Goal: Find specific page/section: Find specific page/section

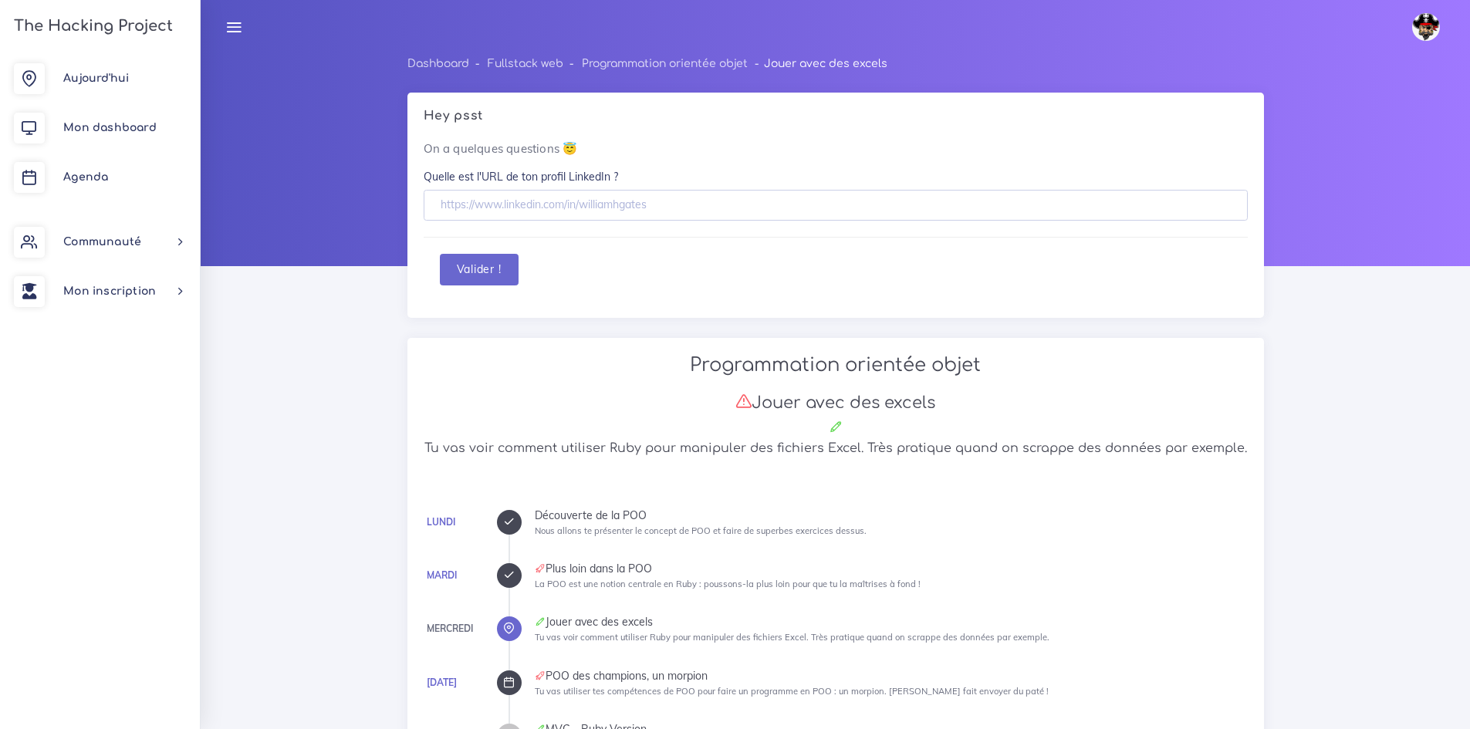
scroll to position [5704, 0]
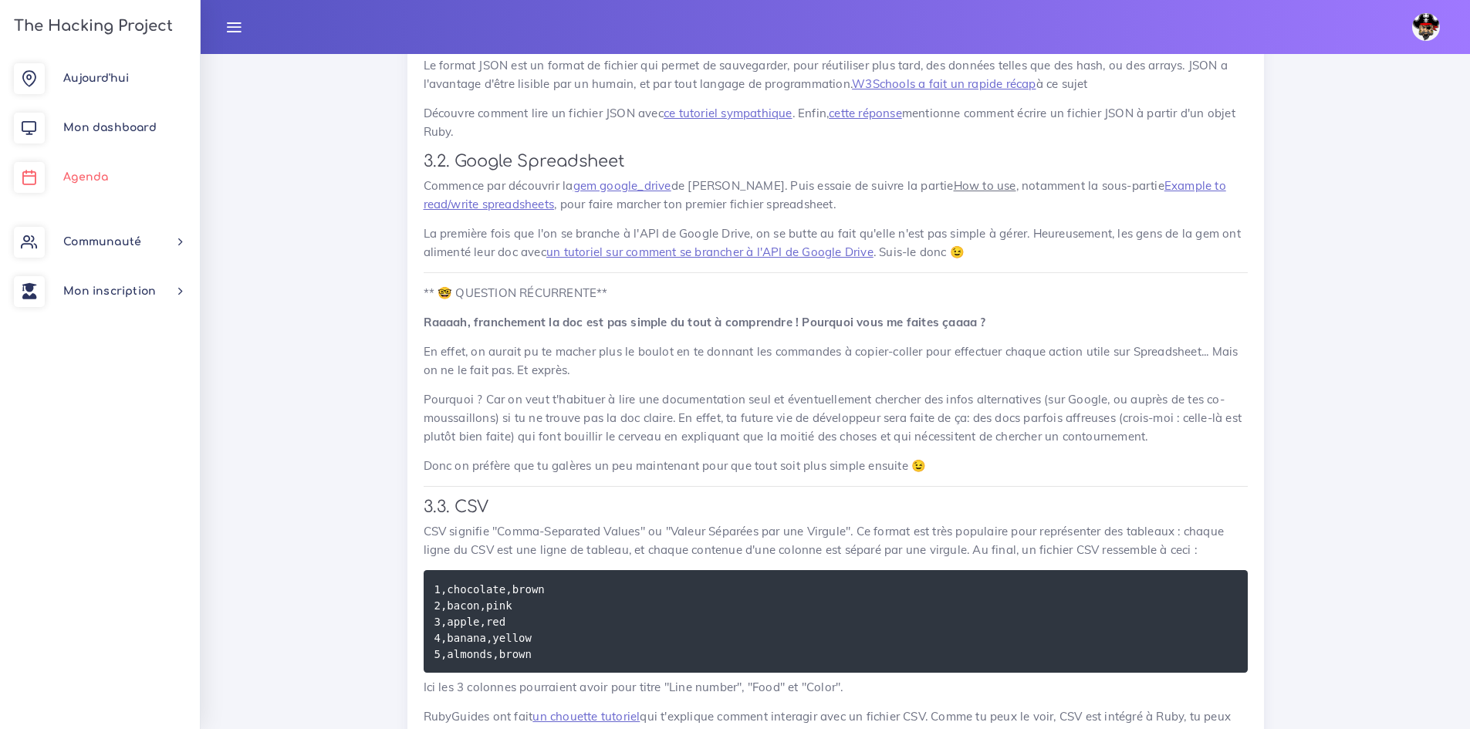
click at [102, 172] on span "Agenda" at bounding box center [85, 177] width 45 height 12
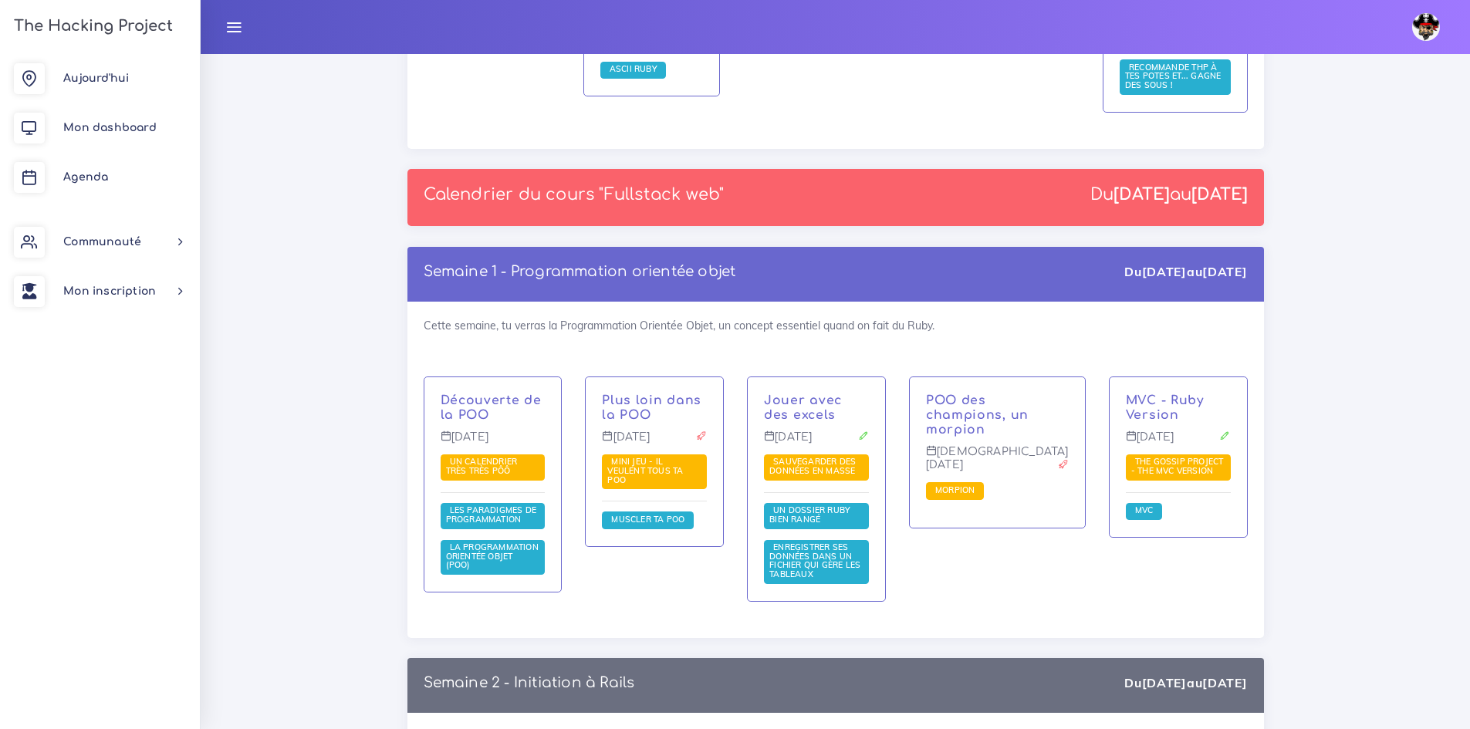
scroll to position [2006, 0]
